Goal: Task Accomplishment & Management: Manage account settings

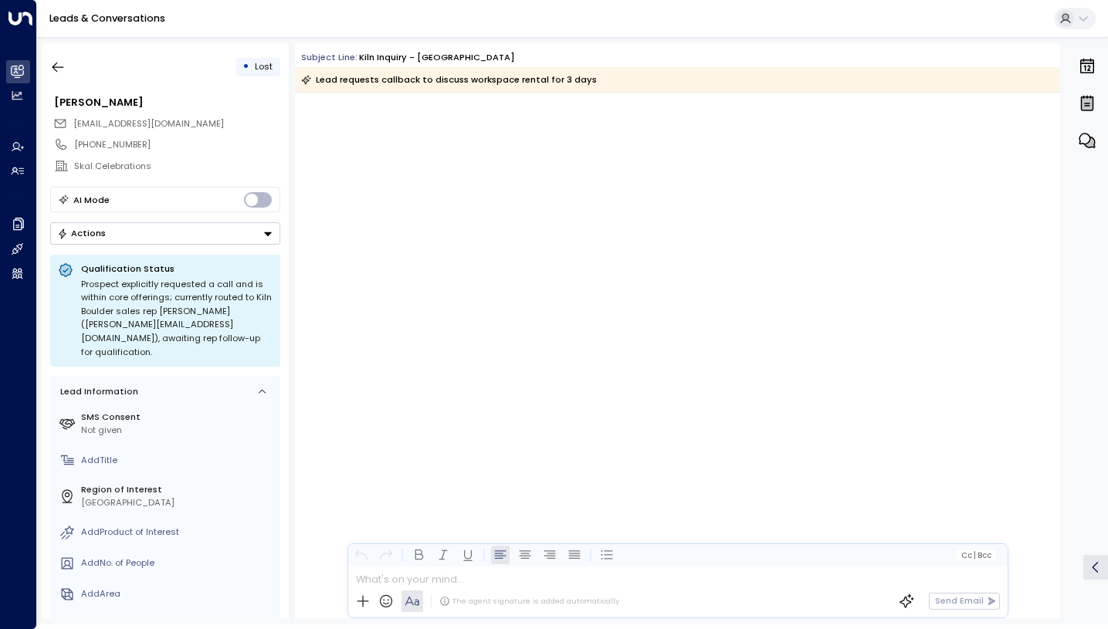
scroll to position [1644, 0]
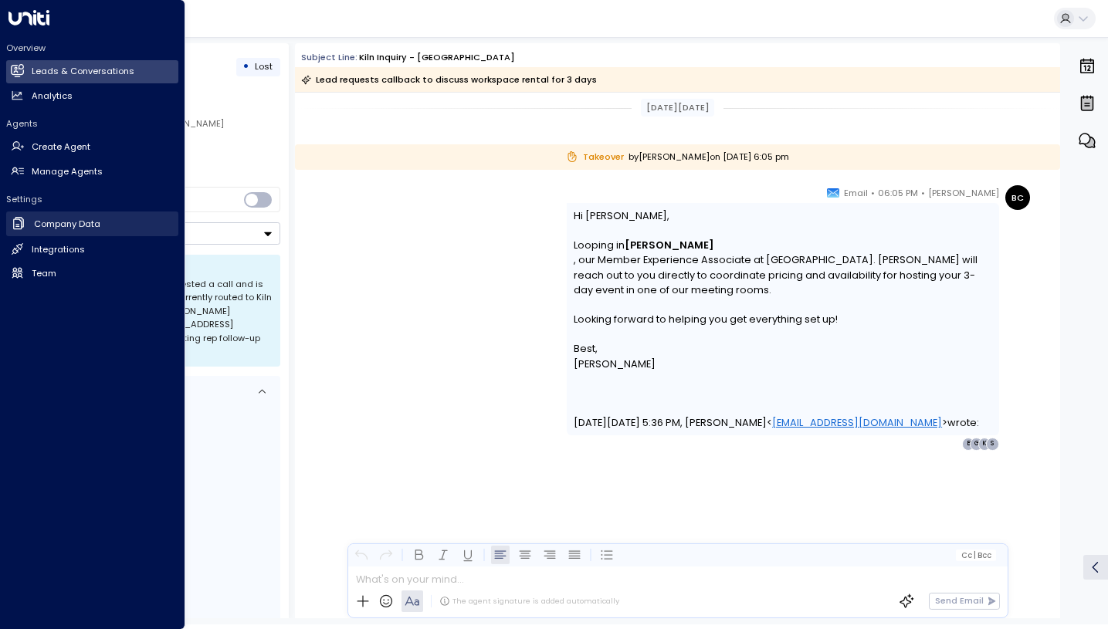
click at [110, 227] on link "Company Data Company Data" at bounding box center [92, 224] width 172 height 25
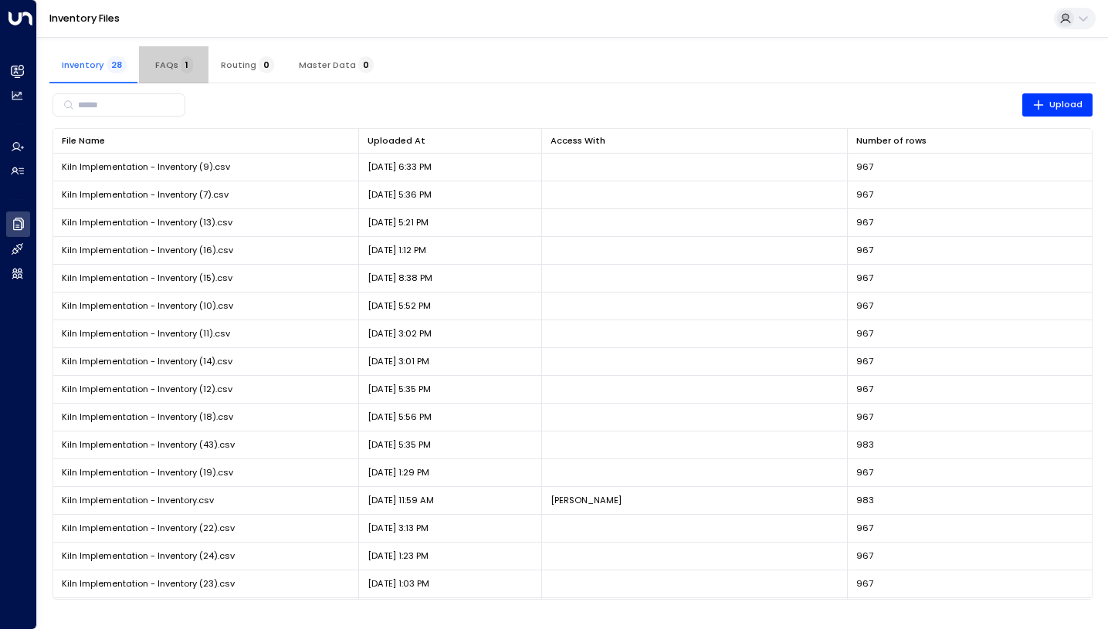
click at [181, 63] on span "1" at bounding box center [187, 64] width 12 height 17
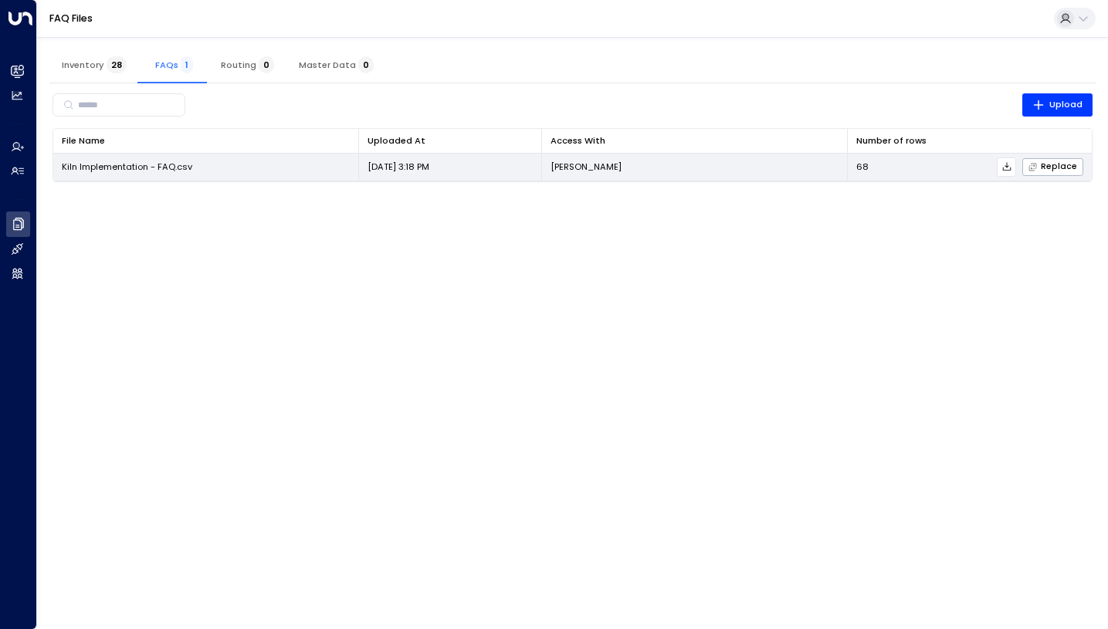
click at [212, 161] on td "Kiln Implementation - FAQ.csv" at bounding box center [206, 167] width 306 height 27
click at [120, 173] on td "Kiln Implementation - FAQ.csv" at bounding box center [206, 167] width 306 height 27
click at [1009, 171] on icon at bounding box center [1006, 167] width 8 height 8
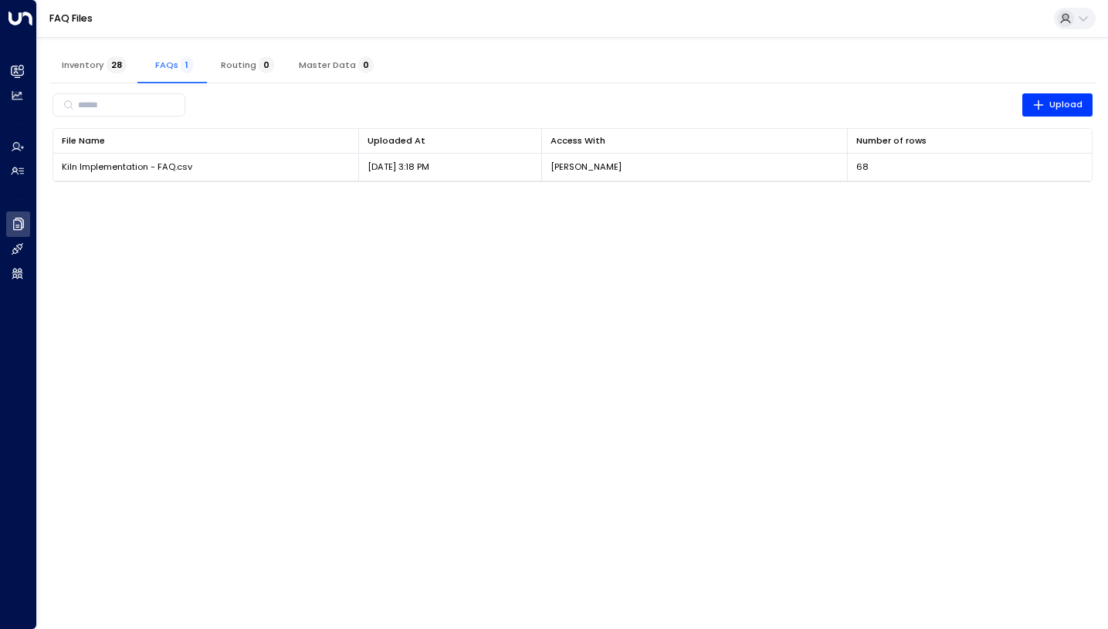
click at [73, 66] on span "Inventory 28" at bounding box center [94, 64] width 65 height 11
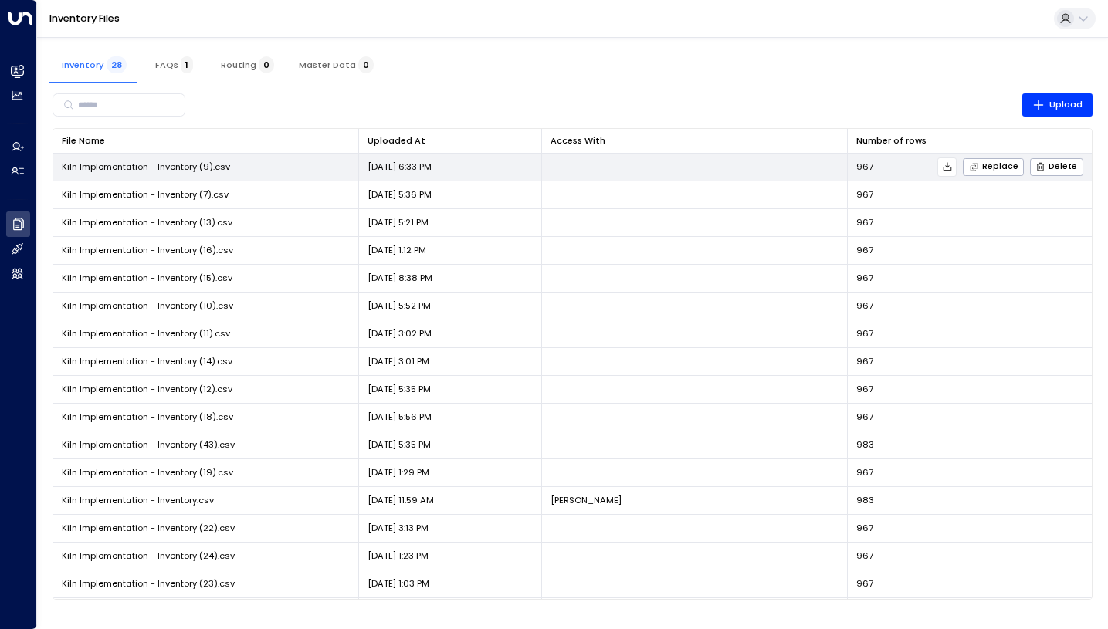
click at [951, 167] on icon at bounding box center [948, 167] width 8 height 8
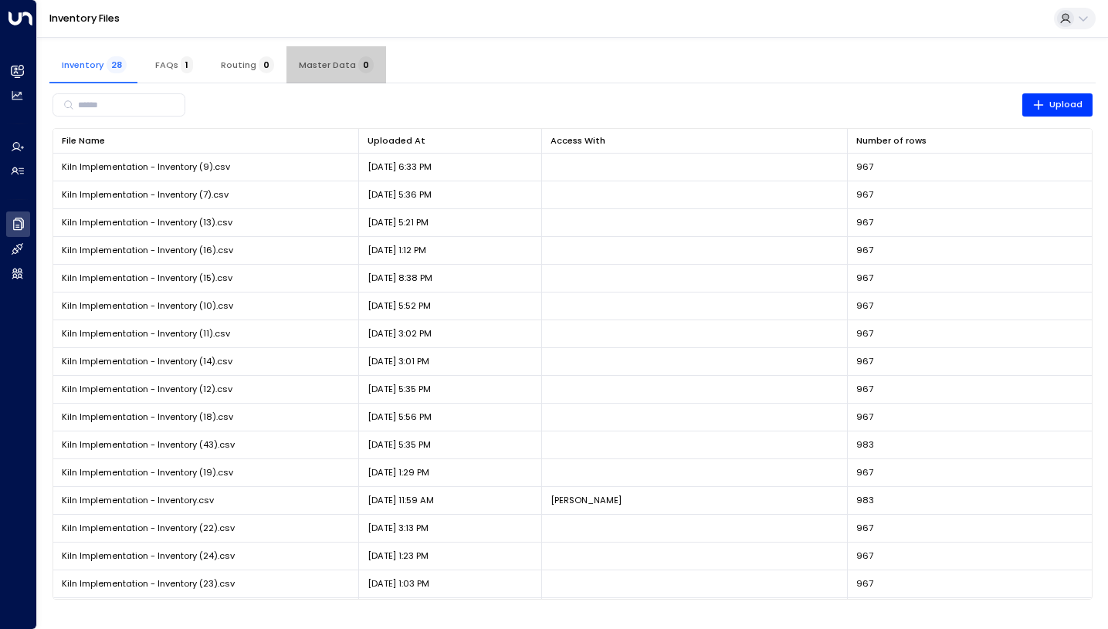
click at [337, 61] on span "Master Data 0" at bounding box center [336, 64] width 75 height 11
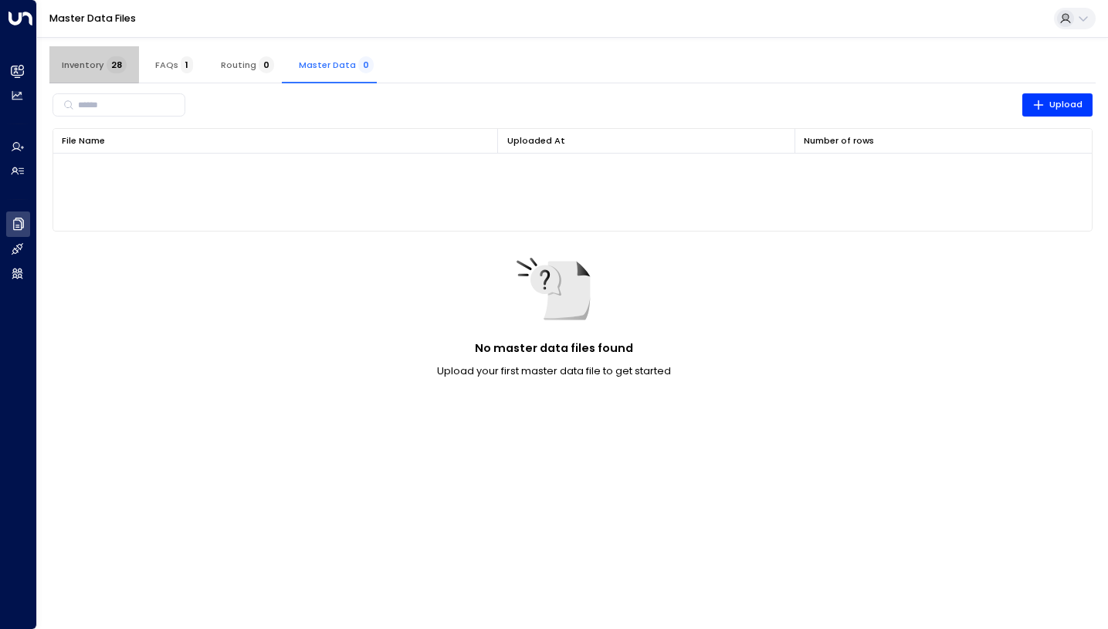
click at [91, 61] on span "Inventory 28" at bounding box center [94, 64] width 65 height 11
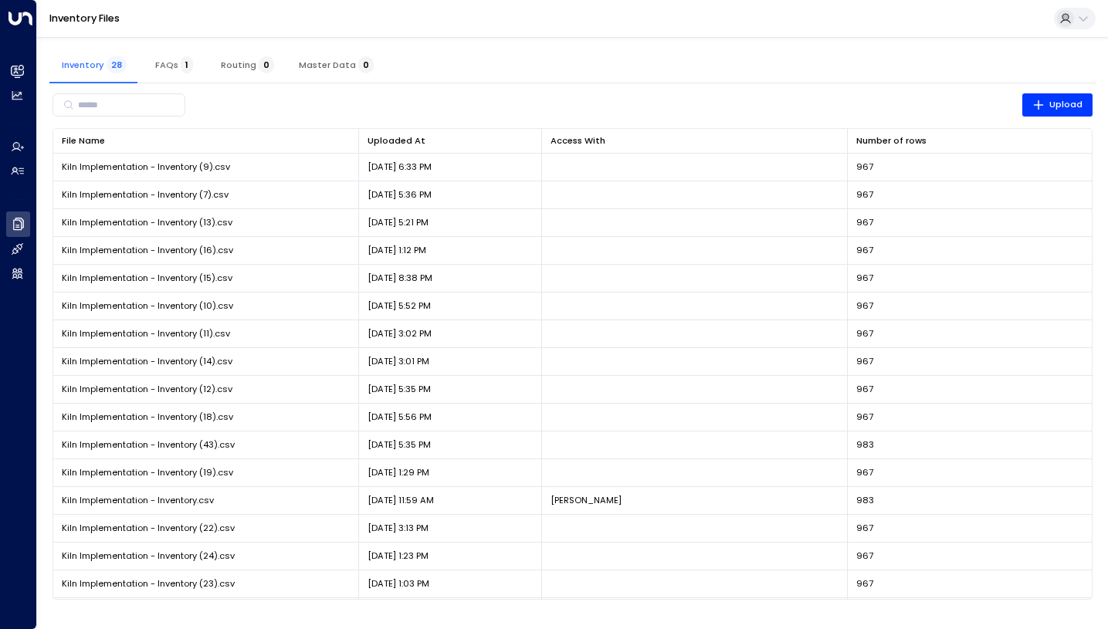
click at [227, 68] on span "Routing 0" at bounding box center [247, 64] width 53 height 11
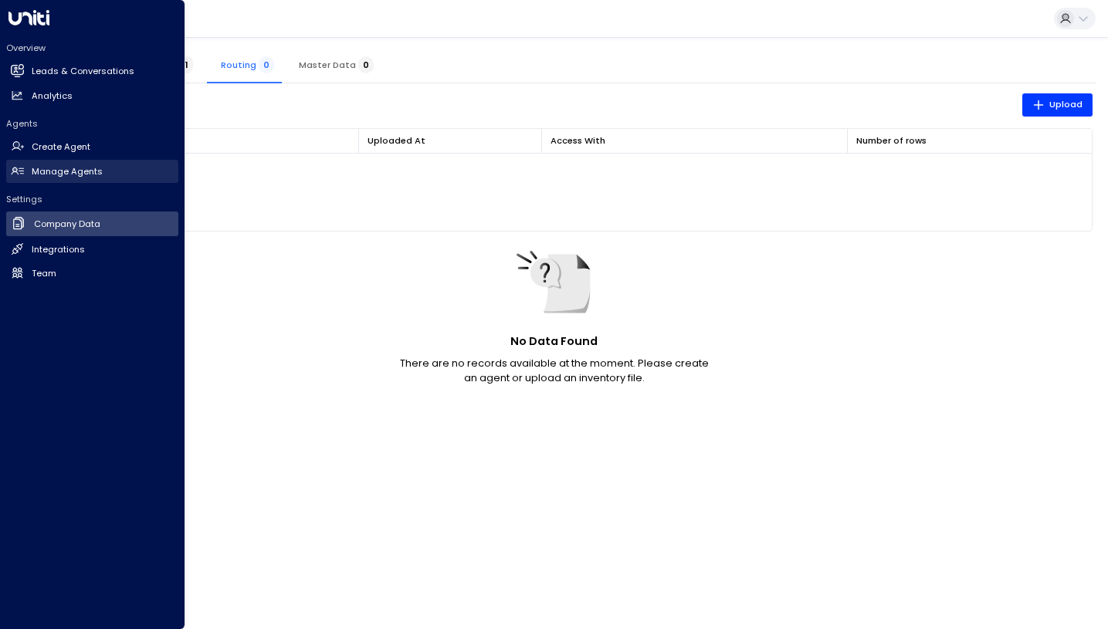
click at [101, 174] on link "Manage Agents Manage Agents" at bounding box center [92, 171] width 172 height 23
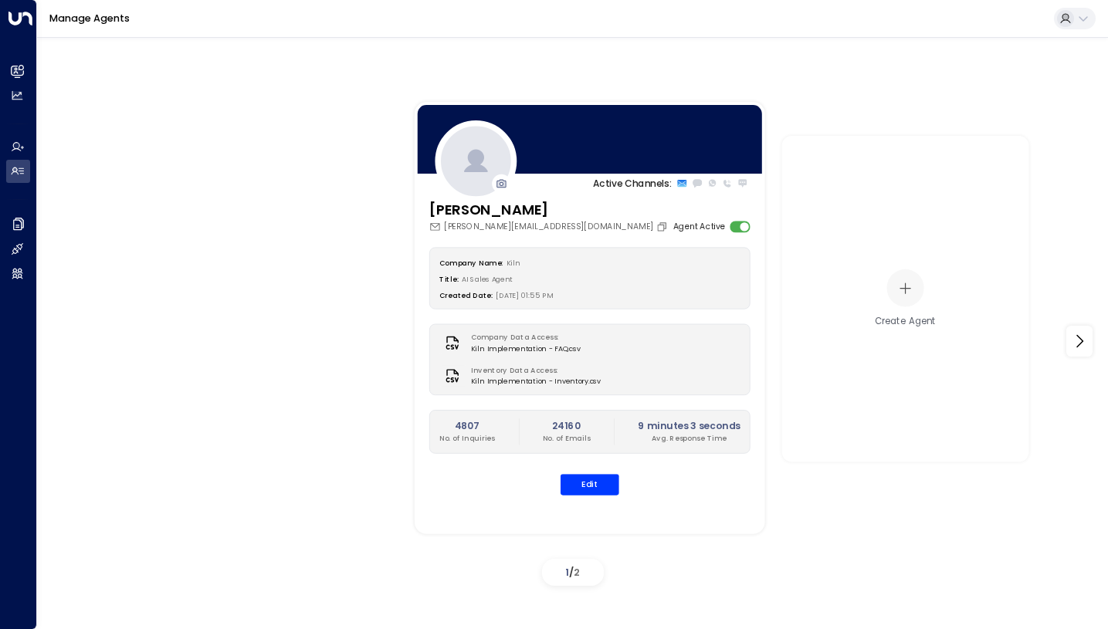
click at [678, 333] on div "Company Data Access: Kiln Implementation - FAQ.csv" at bounding box center [589, 343] width 301 height 21
click at [599, 479] on button "Edit" at bounding box center [590, 484] width 59 height 21
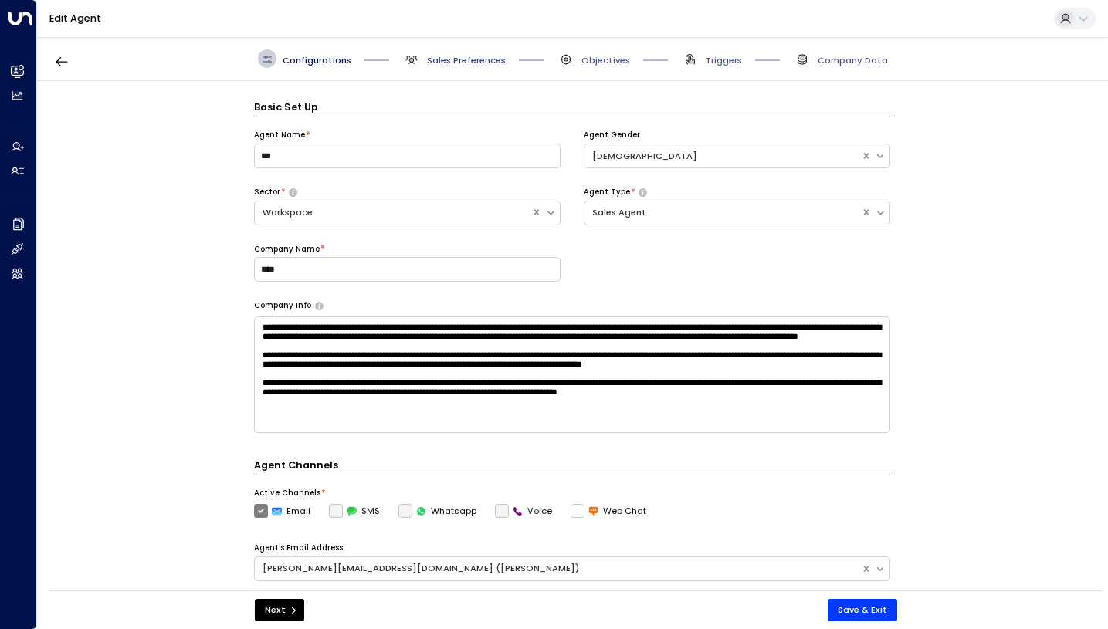
click at [433, 54] on span "Sales Preferences" at bounding box center [466, 60] width 79 height 12
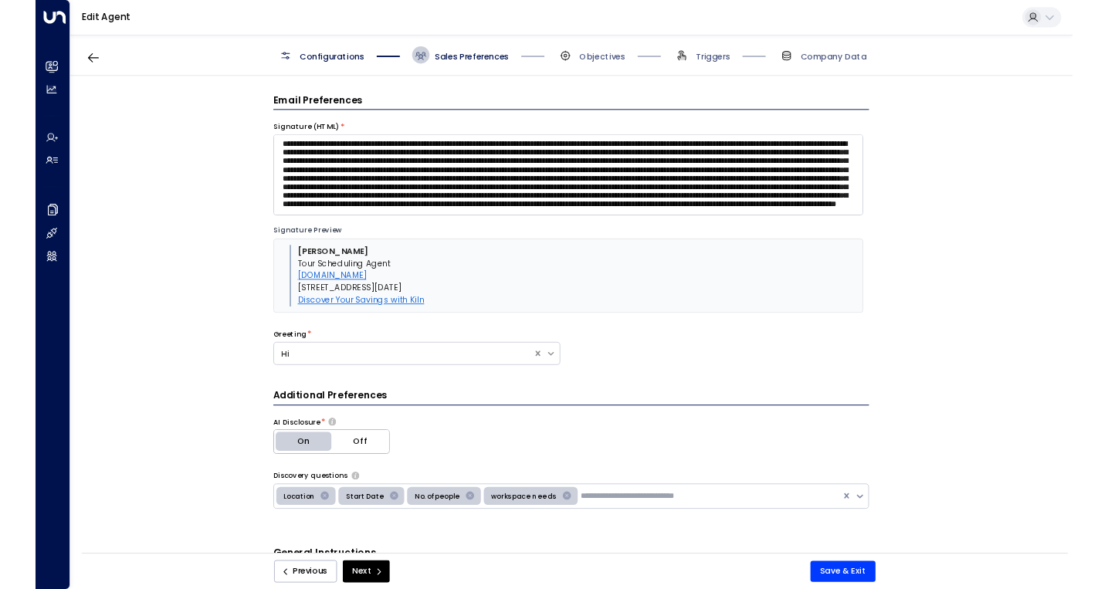
scroll to position [98, 0]
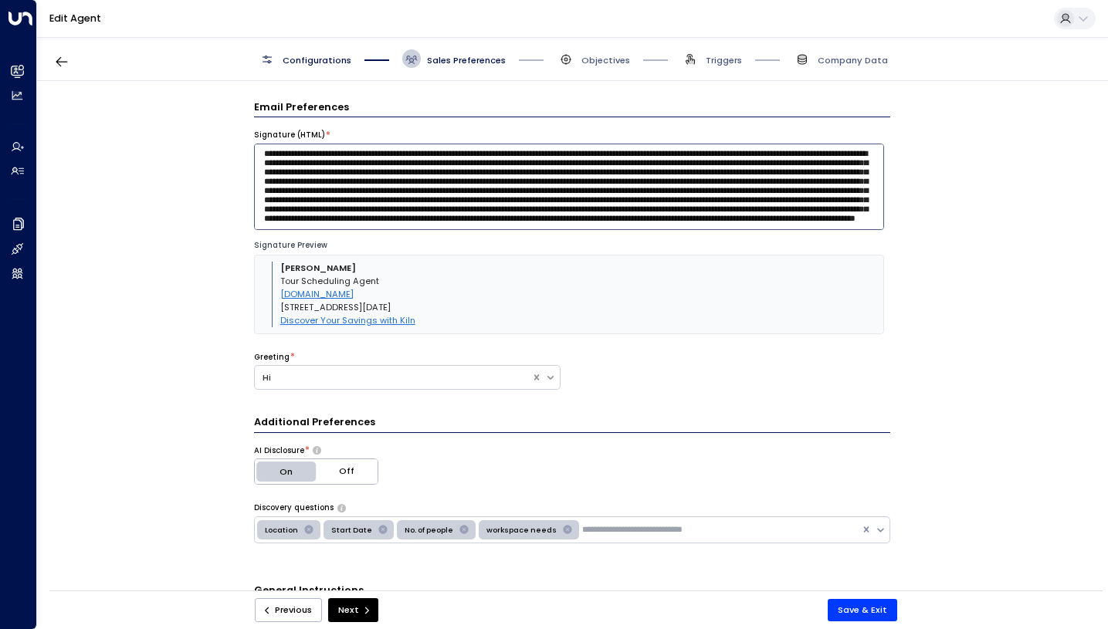
drag, startPoint x: 334, startPoint y: 191, endPoint x: 860, endPoint y: 191, distance: 526.6
click at [860, 191] on textarea at bounding box center [569, 187] width 630 height 86
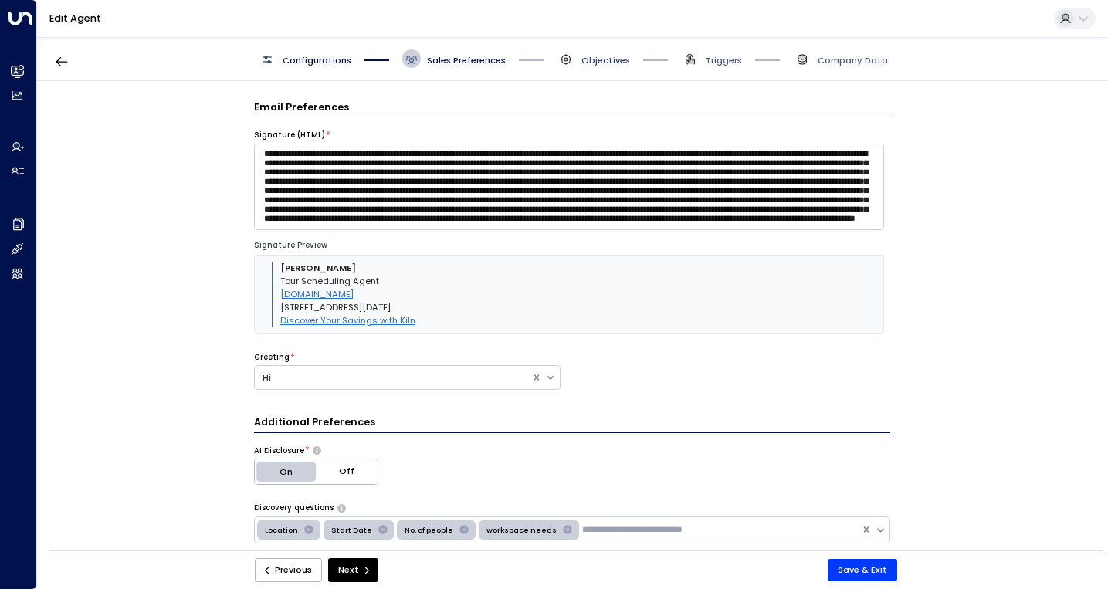
click at [591, 63] on span "Objectives" at bounding box center [605, 60] width 49 height 12
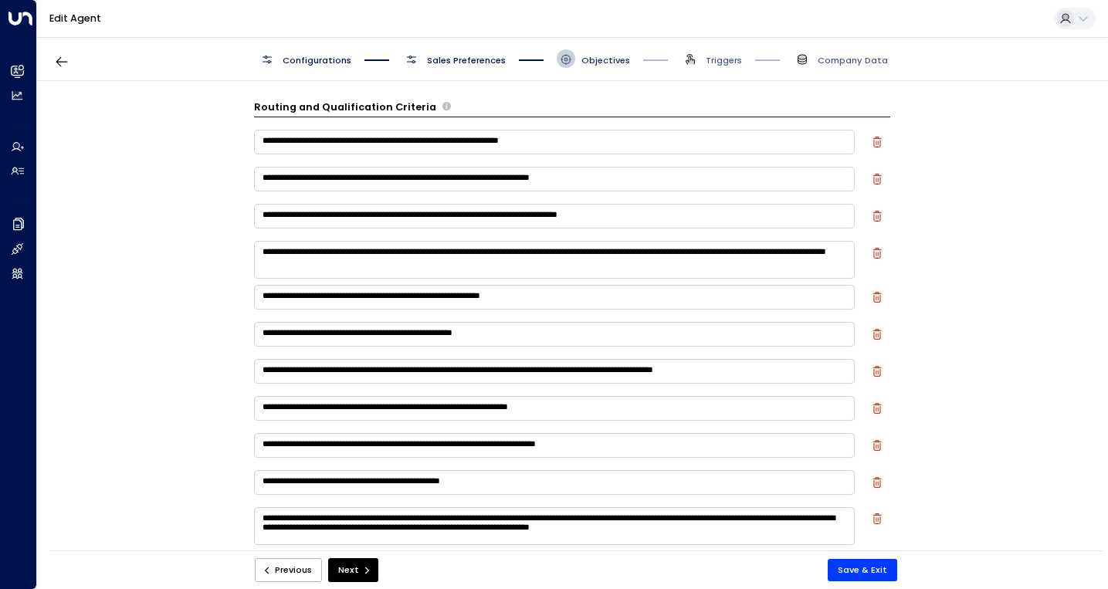
scroll to position [19, 0]
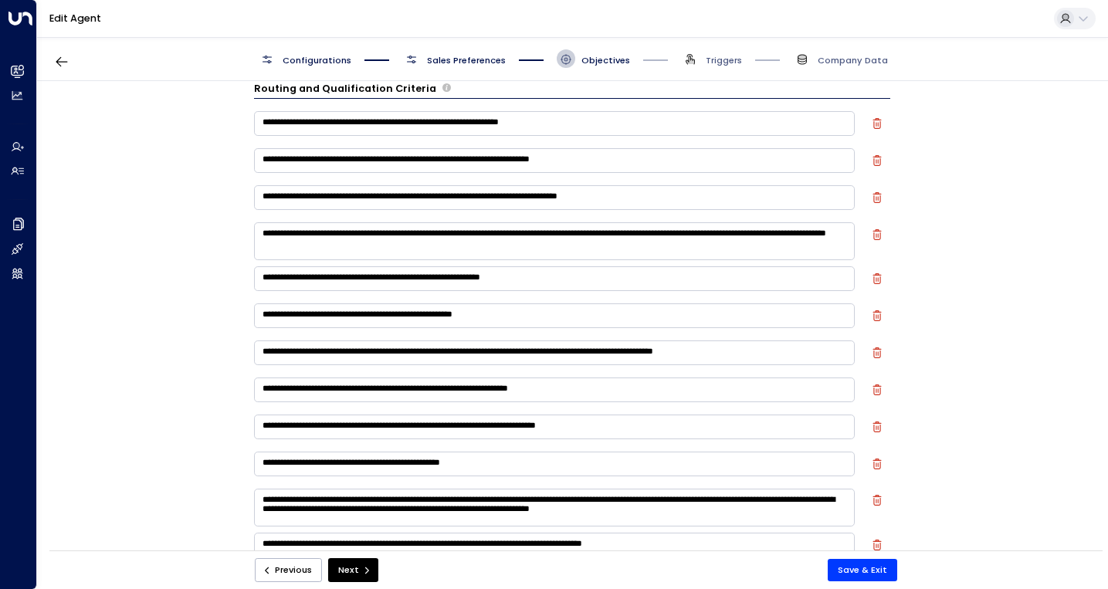
click at [467, 63] on span "Sales Preferences" at bounding box center [466, 60] width 79 height 12
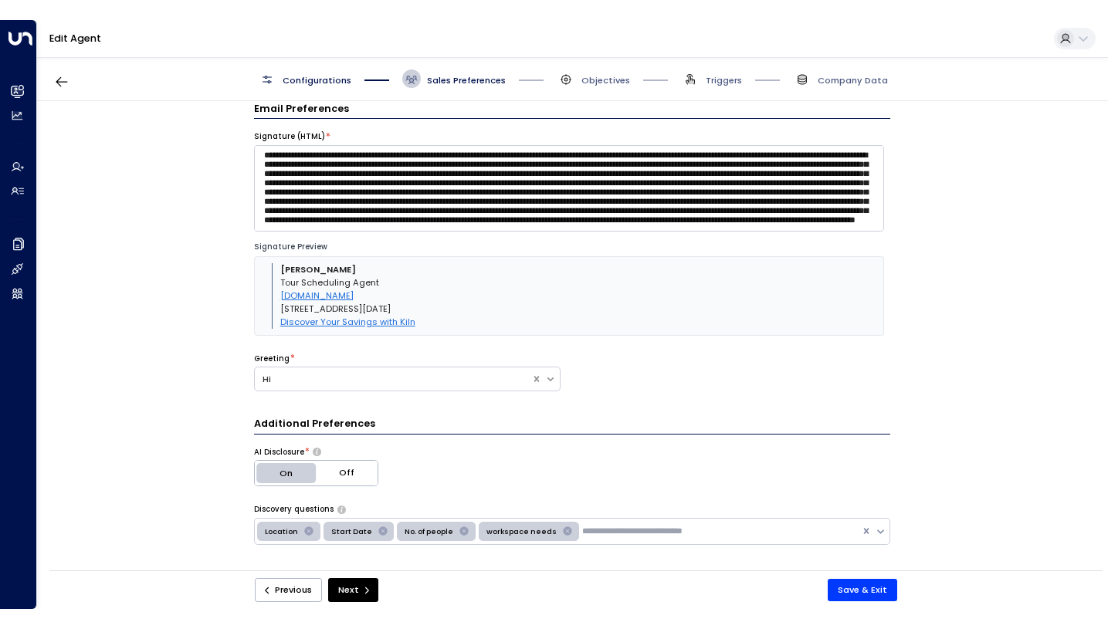
scroll to position [98, 0]
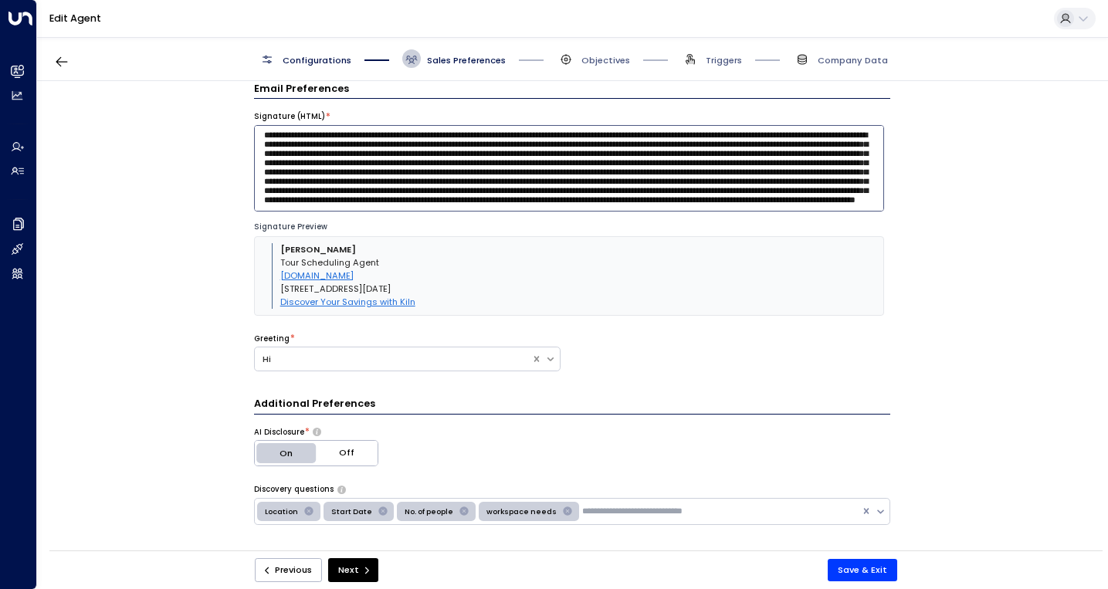
click at [524, 175] on textarea at bounding box center [569, 168] width 630 height 86
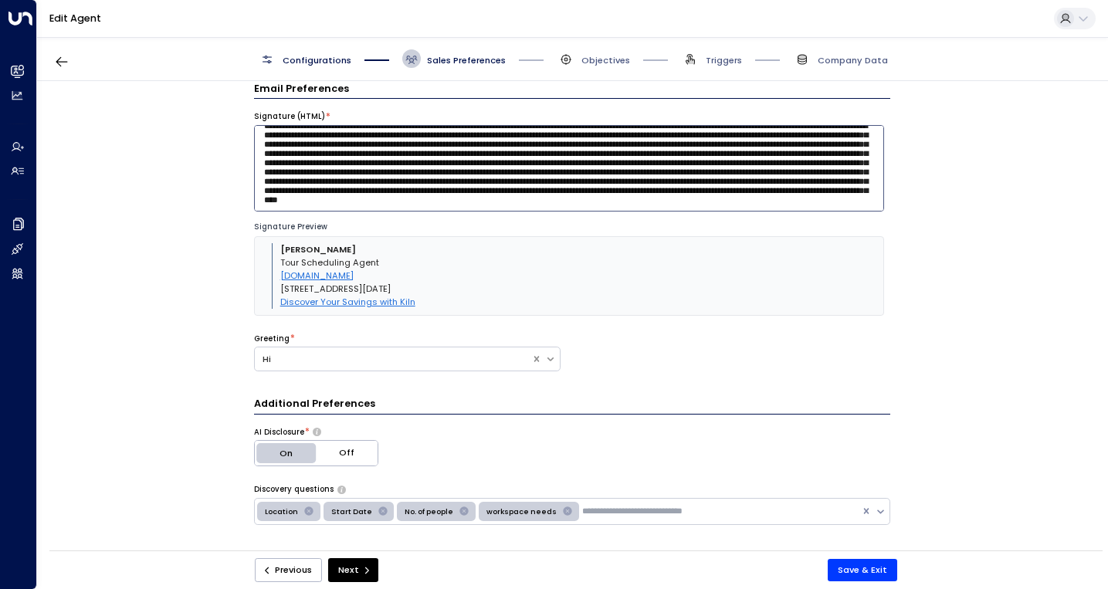
click at [395, 187] on textarea at bounding box center [569, 168] width 630 height 86
type textarea "**********"
click at [1022, 192] on div "**********" at bounding box center [571, 320] width 1069 height 478
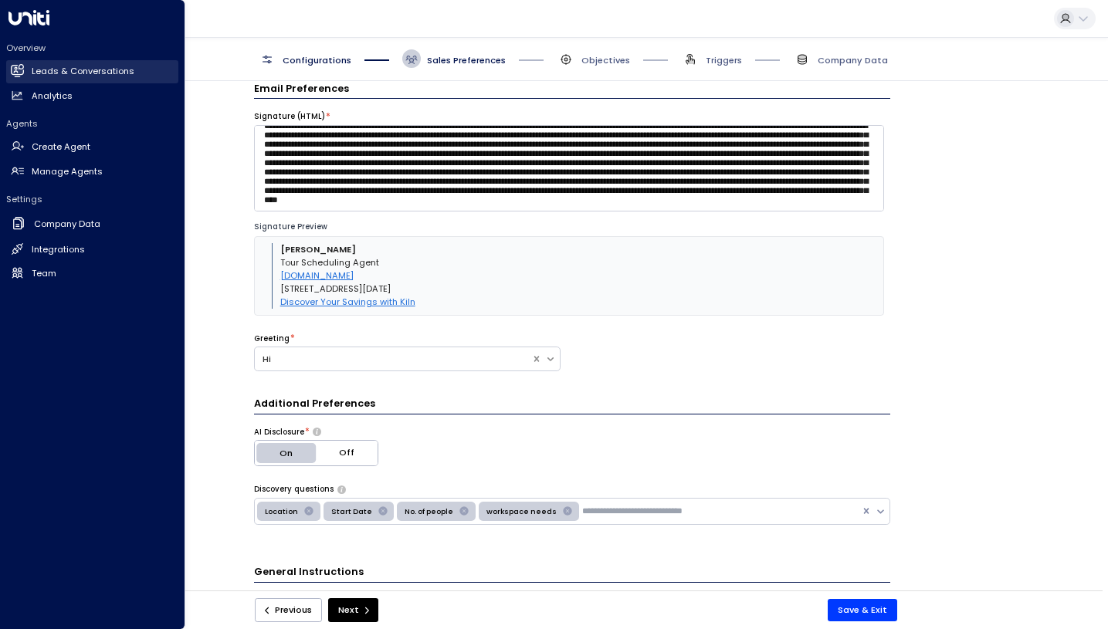
click at [47, 66] on h2 "Leads & Conversations" at bounding box center [83, 71] width 103 height 13
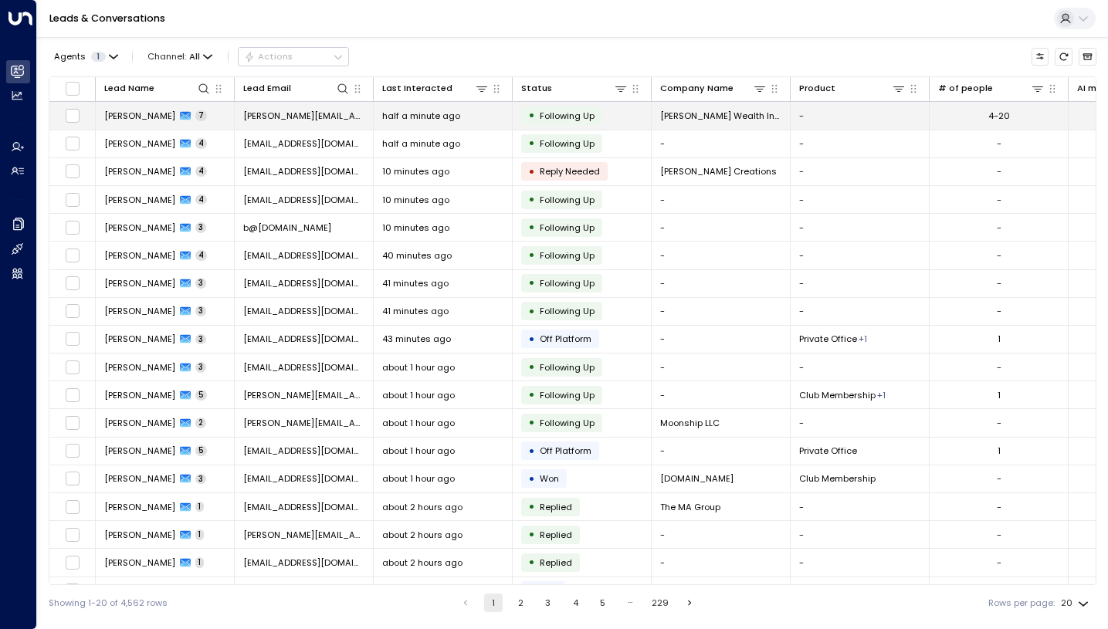
click at [180, 118] on icon at bounding box center [185, 116] width 11 height 8
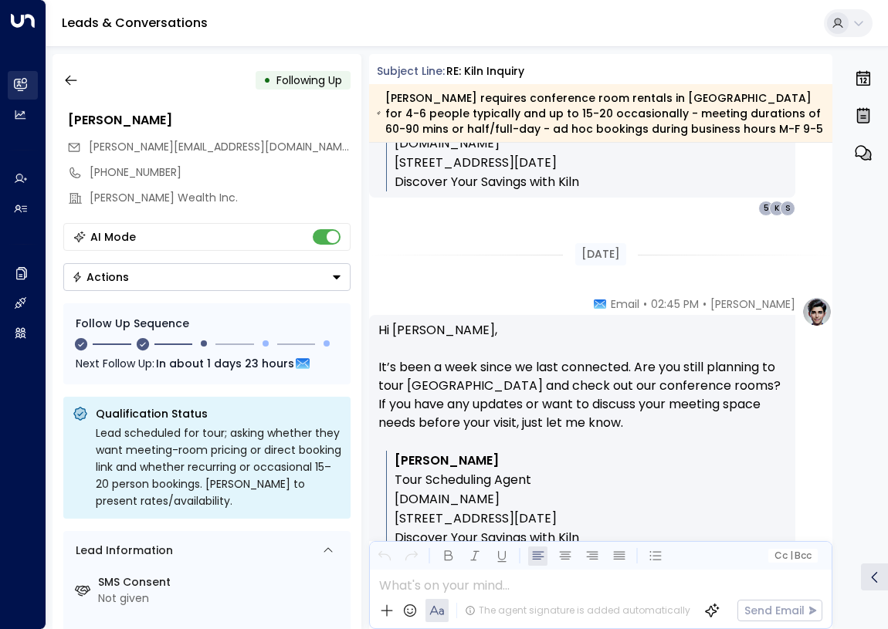
scroll to position [3037, 0]
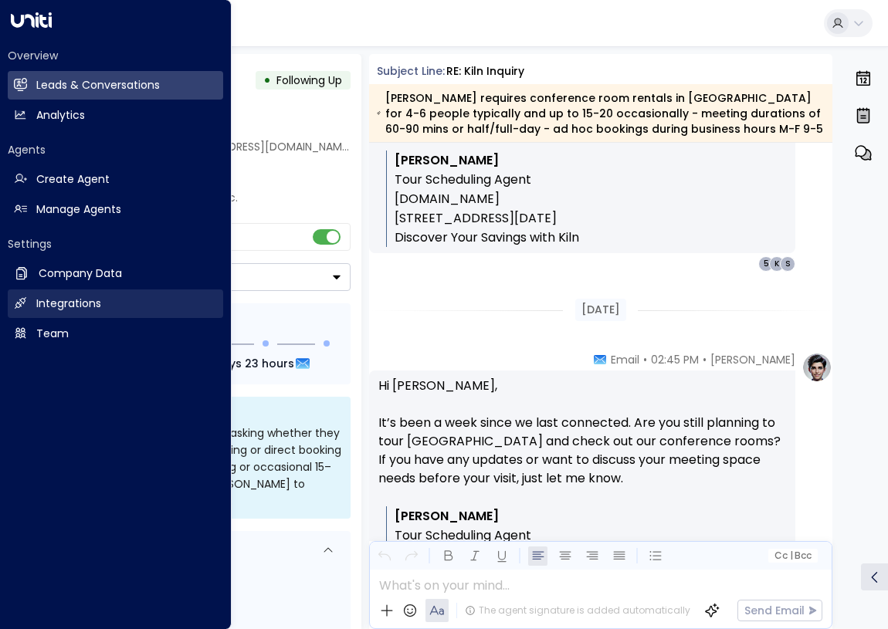
click at [21, 302] on icon at bounding box center [20, 303] width 13 height 13
